Goal: Transaction & Acquisition: Purchase product/service

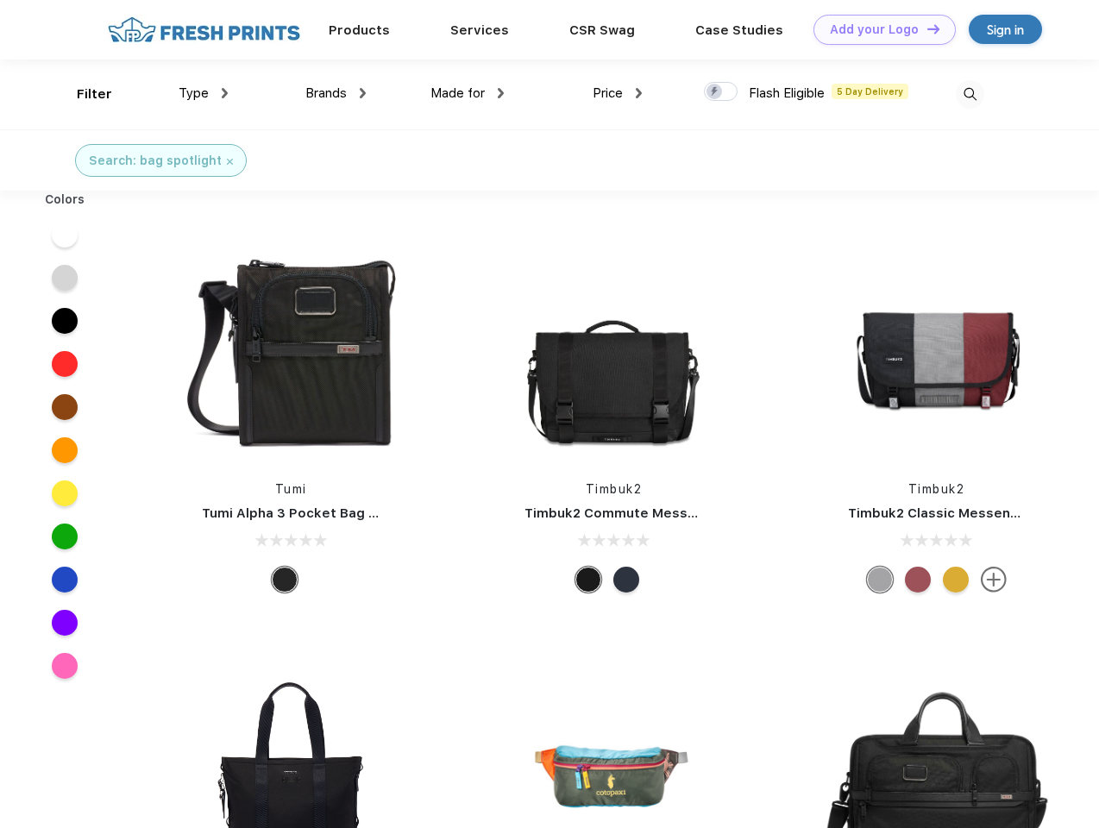
click at [878, 29] on link "Add your Logo Design Tool" at bounding box center [885, 30] width 142 height 30
click at [0, 0] on div "Design Tool" at bounding box center [0, 0] width 0 height 0
click at [926, 28] on link "Add your Logo Design Tool" at bounding box center [885, 30] width 142 height 30
click at [83, 94] on div "Filter" at bounding box center [94, 95] width 35 height 20
click at [204, 93] on span "Type" at bounding box center [194, 93] width 30 height 16
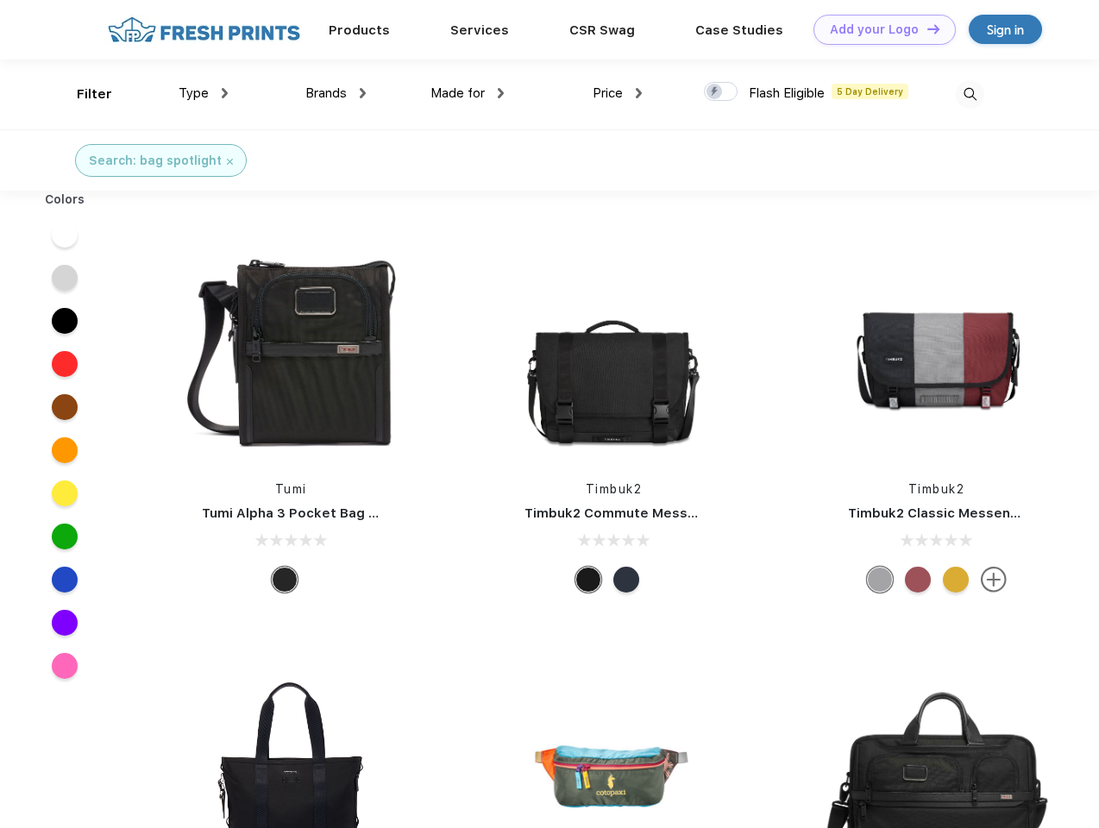
click at [336, 93] on span "Brands" at bounding box center [325, 93] width 41 height 16
click at [468, 93] on span "Made for" at bounding box center [458, 93] width 54 height 16
click at [618, 93] on span "Price" at bounding box center [608, 93] width 30 height 16
click at [721, 92] on div at bounding box center [721, 91] width 34 height 19
click at [715, 92] on input "checkbox" at bounding box center [709, 86] width 11 height 11
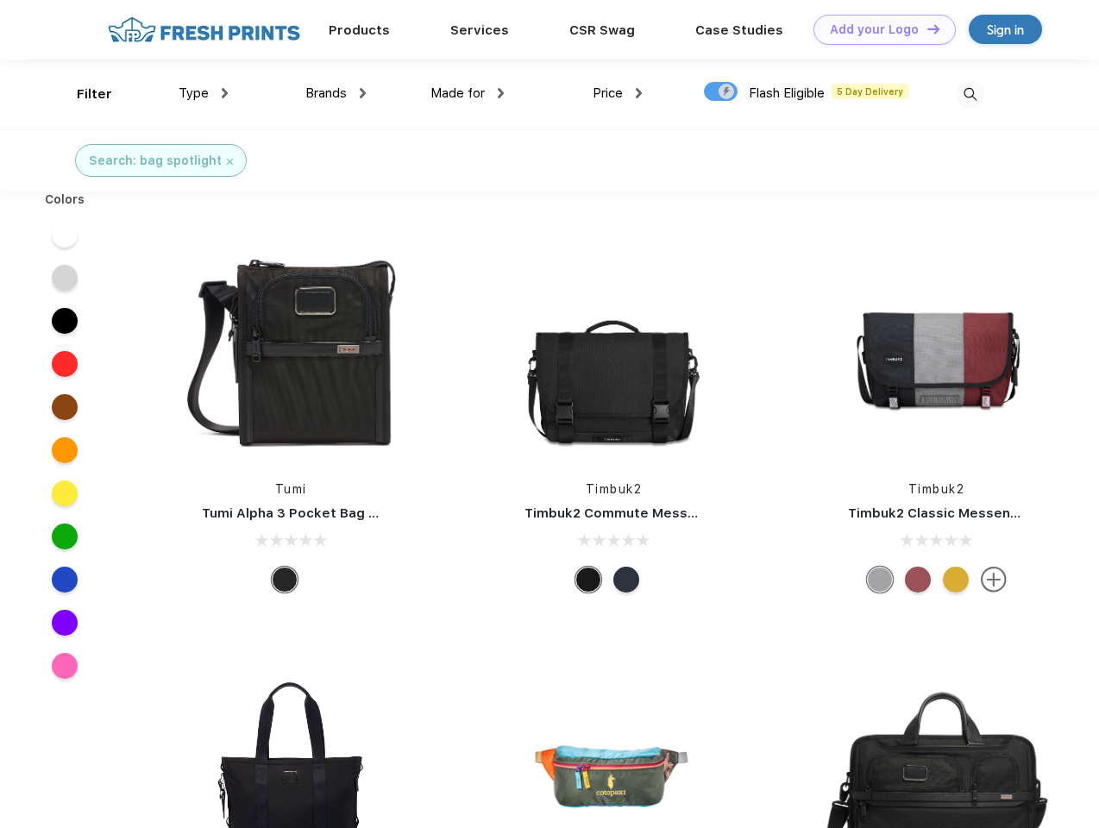
click at [970, 94] on img at bounding box center [970, 94] width 28 height 28
